Goal: Information Seeking & Learning: Understand process/instructions

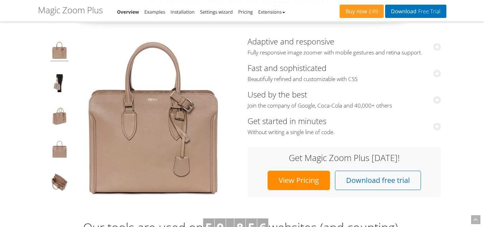
scroll to position [108, 0]
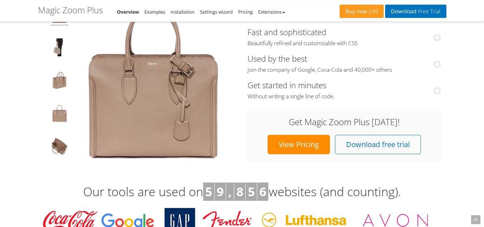
click at [242, 27] on div "Click to expand" at bounding box center [140, 82] width 204 height 171
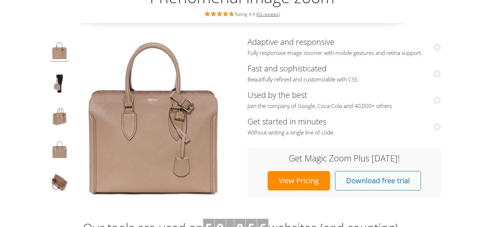
scroll to position [0, 0]
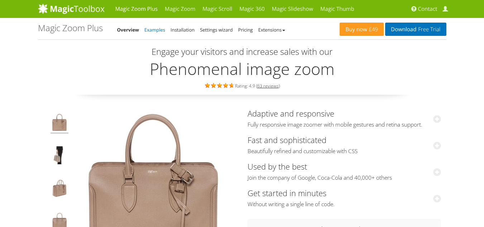
click at [157, 30] on link "Examples" at bounding box center [154, 30] width 21 height 6
click at [180, 29] on link "Installation" at bounding box center [183, 30] width 24 height 6
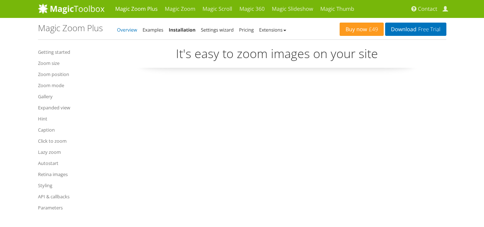
click at [126, 32] on link "Overview" at bounding box center [127, 30] width 20 height 6
